Goal: Find specific page/section: Find specific page/section

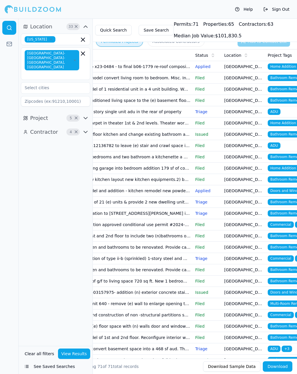
scroll to position [0, 109]
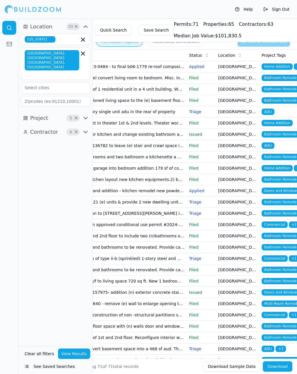
click at [277, 77] on span "Bathroom Remodel" at bounding box center [280, 78] width 39 height 6
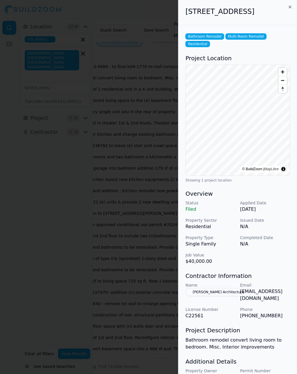
scroll to position [0, 0]
click at [290, 7] on icon "button" at bounding box center [289, 7] width 2 height 2
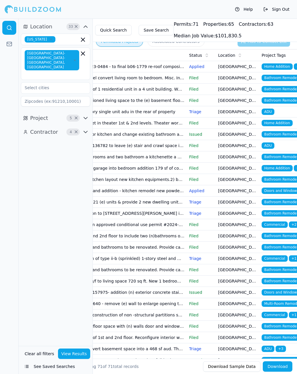
click at [279, 87] on span "Bathroom Remodel" at bounding box center [280, 89] width 39 height 6
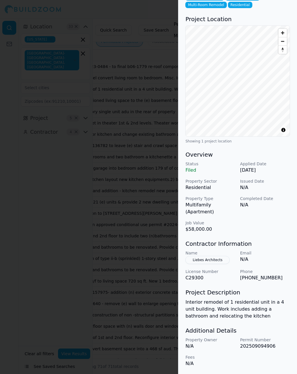
scroll to position [48, 0]
click at [155, 13] on div at bounding box center [148, 187] width 297 height 374
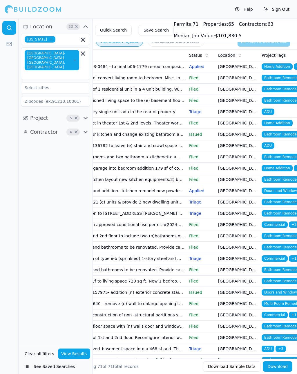
click at [286, 88] on span "Bathroom Remodel" at bounding box center [280, 89] width 39 height 6
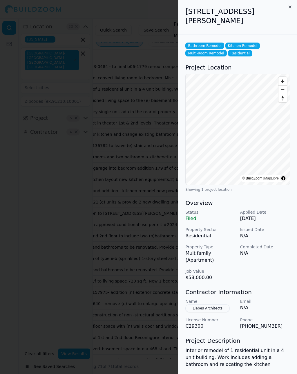
click at [155, 12] on div at bounding box center [148, 187] width 297 height 374
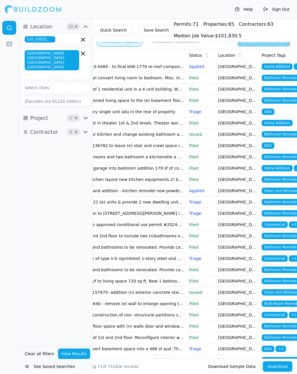
click at [268, 112] on span "ADU" at bounding box center [267, 112] width 13 height 6
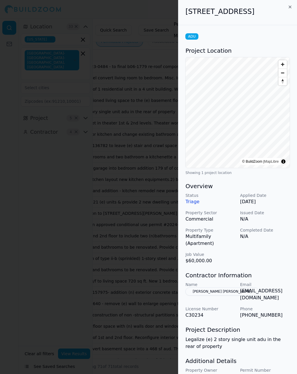
scroll to position [0, 0]
click at [250, 34] on div "ADU Project Location © BuildZoom | MapLibre Showing 1 project location Overview…" at bounding box center [237, 214] width 118 height 379
click at [163, 14] on div at bounding box center [148, 187] width 297 height 374
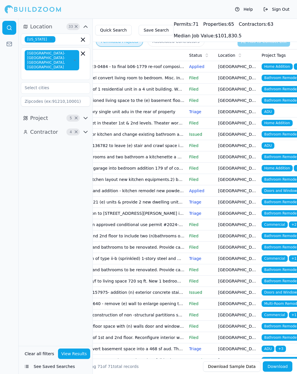
click at [283, 122] on span "Home Addition" at bounding box center [276, 123] width 31 height 6
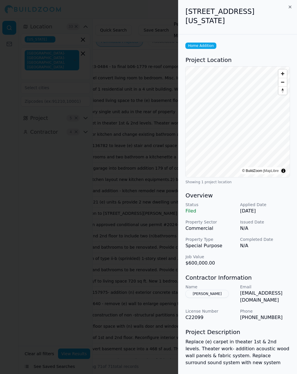
click at [158, 13] on div at bounding box center [148, 187] width 297 height 374
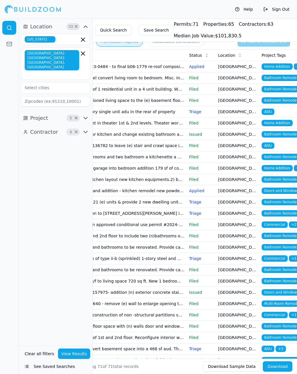
click at [288, 134] on span "Bathroom Remodel" at bounding box center [280, 134] width 39 height 6
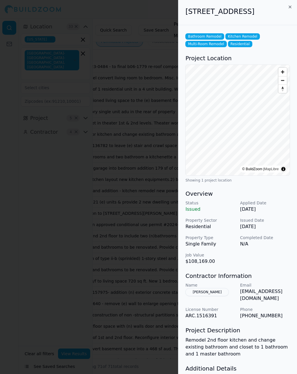
click at [201, 296] on button "[PERSON_NAME]" at bounding box center [206, 292] width 43 height 8
